Goal: Find specific page/section: Find specific page/section

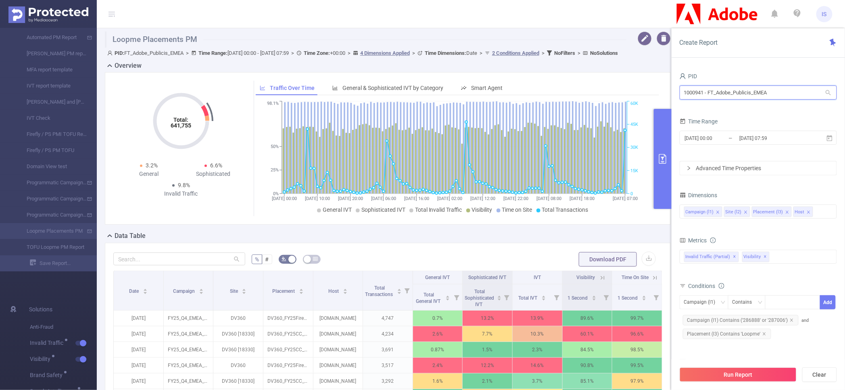
drag, startPoint x: 778, startPoint y: 96, endPoint x: 587, endPoint y: 70, distance: 192.5
click at [587, 70] on section "Loopme Placements PM PID: FT_Adobe_Publicis_EMEA > Time Range: [DATE] 00:00 - […" at bounding box center [471, 283] width 748 height 511
paste input "1073"
type input "1001073"
click at [716, 105] on li "1001073 - FT_AM_Ministerio_da_Saude_Debrito 0" at bounding box center [758, 109] width 157 height 13
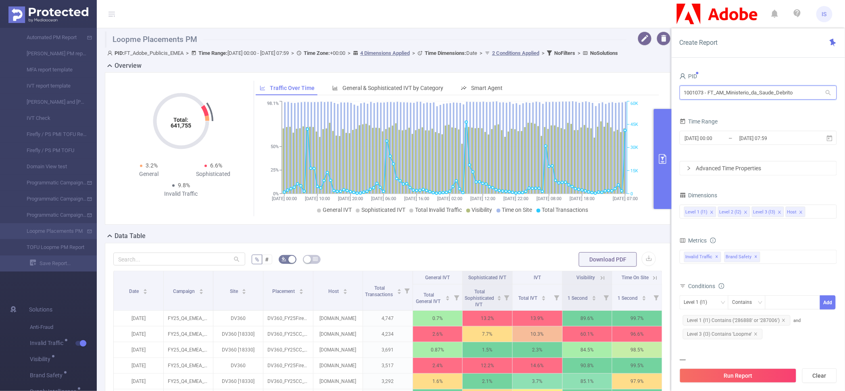
drag, startPoint x: 809, startPoint y: 92, endPoint x: 557, endPoint y: 67, distance: 253.7
click at [557, 67] on section "Loopme Placements PM PID: FT_Adobe_Publicis_EMEA > Time Range: [DATE] 00:00 - […" at bounding box center [471, 283] width 748 height 511
type input "betwee"
click at [694, 91] on input "1000787 - BetweenX" at bounding box center [758, 92] width 157 height 14
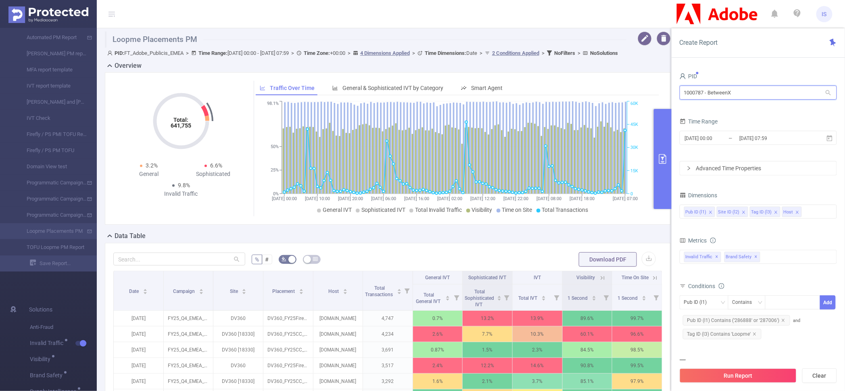
click at [688, 88] on input "1000787 - BetweenX" at bounding box center [758, 92] width 157 height 14
